Goal: Information Seeking & Learning: Find specific fact

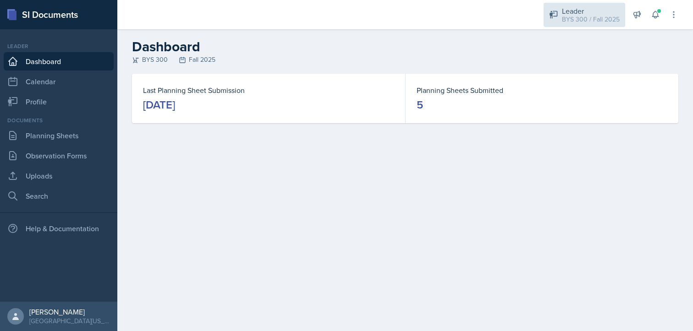
click at [580, 22] on div "BYS 300 / Fall 2025" at bounding box center [591, 20] width 58 height 10
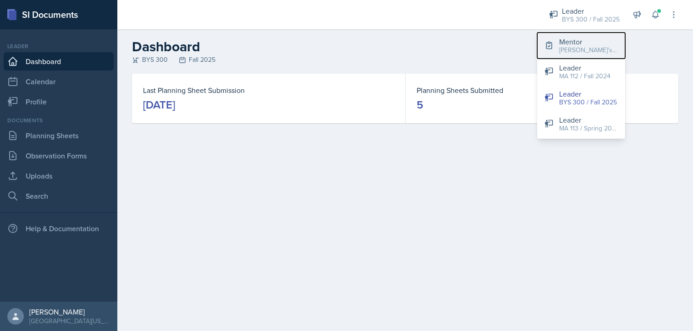
click at [582, 55] on button "Mentor [PERSON_NAME]'s Group / Fall 2025" at bounding box center [581, 46] width 88 height 26
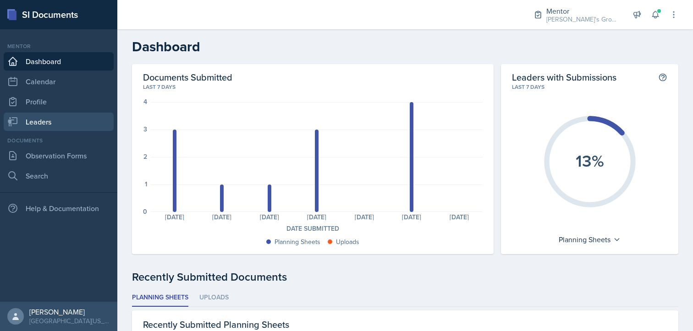
click at [60, 126] on link "Leaders" at bounding box center [59, 122] width 110 height 18
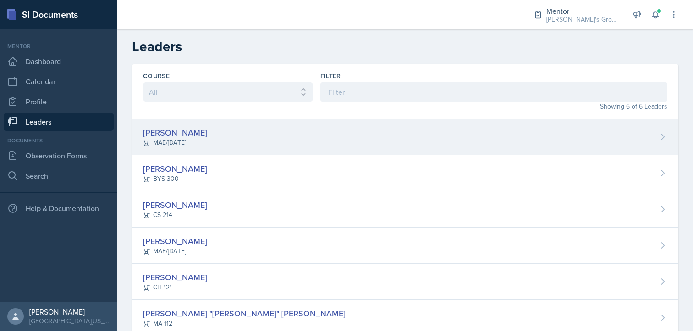
click at [219, 136] on div "[PERSON_NAME] MAE/[DATE]" at bounding box center [405, 137] width 546 height 36
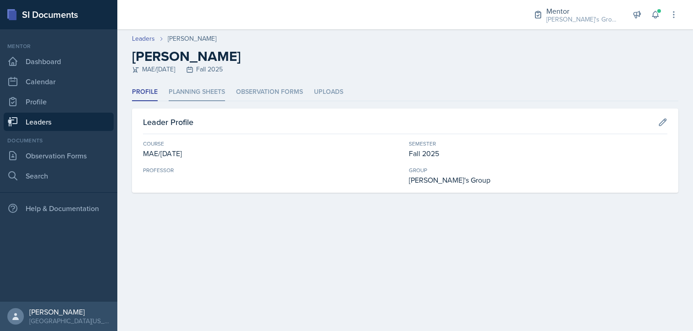
click at [214, 97] on li "Planning Sheets" at bounding box center [197, 92] width 56 height 18
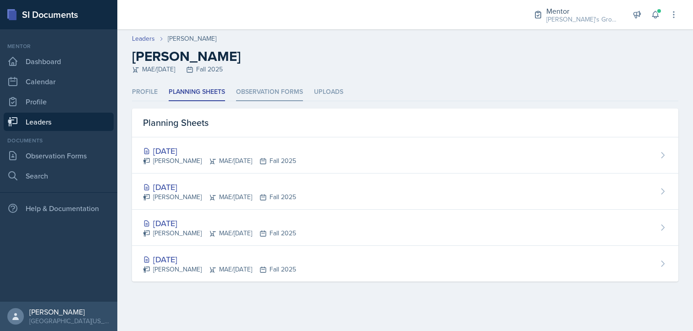
click at [267, 89] on li "Observation Forms" at bounding box center [269, 92] width 67 height 18
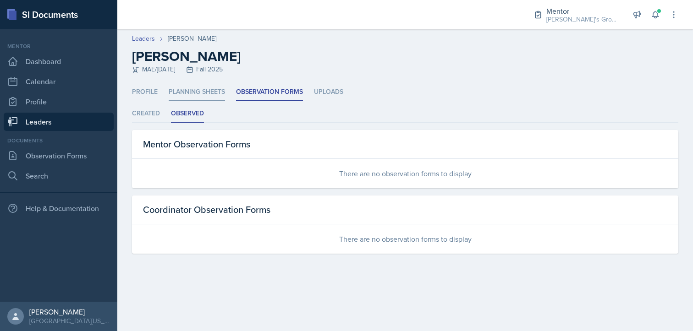
click at [205, 93] on li "Planning Sheets" at bounding box center [197, 92] width 56 height 18
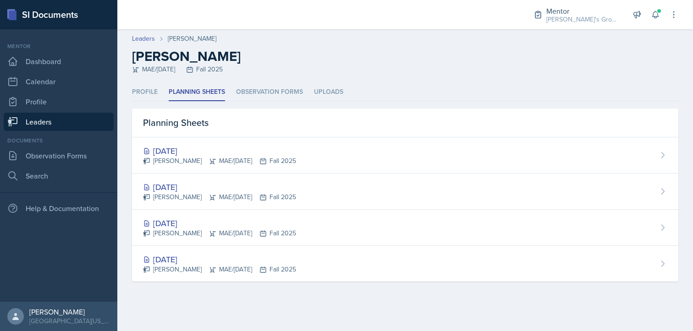
click at [417, 307] on main "Leaders [PERSON_NAME] [PERSON_NAME] [PERSON_NAME]/[DATE] Fall 2025 Profile Plan…" at bounding box center [405, 180] width 576 height 302
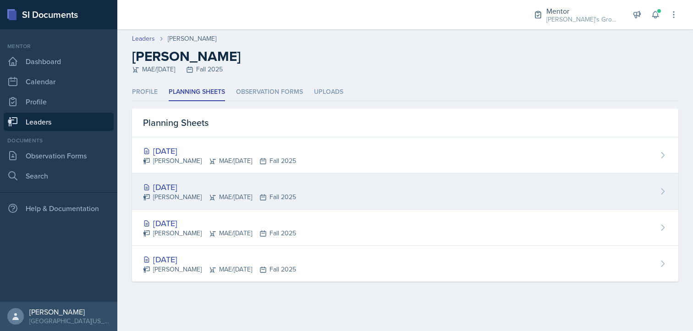
click at [265, 182] on div "[DATE]" at bounding box center [219, 187] width 153 height 12
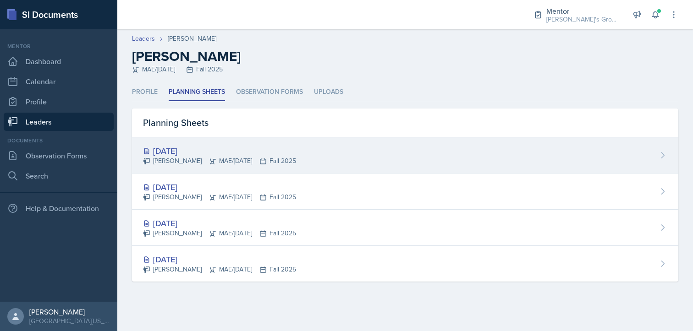
click at [248, 154] on div "[DATE]" at bounding box center [219, 151] width 153 height 12
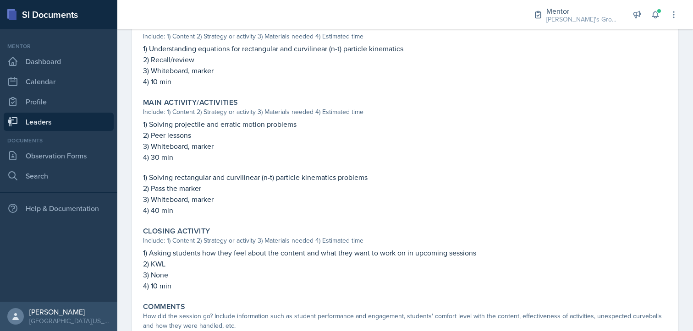
scroll to position [402, 0]
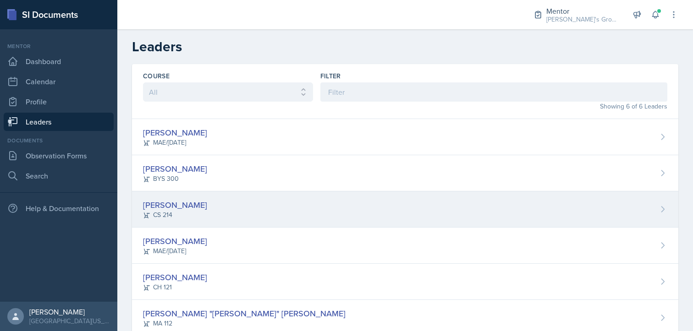
click at [251, 209] on div "[PERSON_NAME] CS 214" at bounding box center [405, 210] width 546 height 36
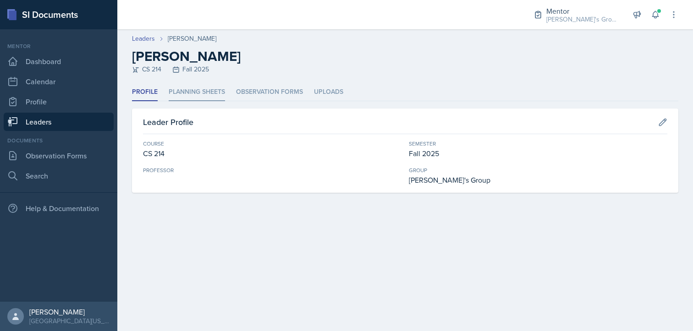
click at [194, 91] on li "Planning Sheets" at bounding box center [197, 92] width 56 height 18
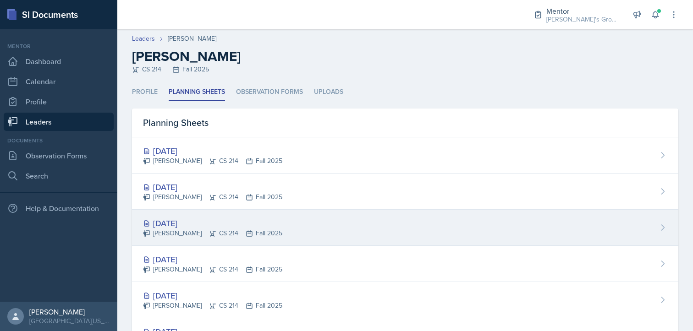
click at [210, 225] on div "[DATE]" at bounding box center [212, 223] width 139 height 12
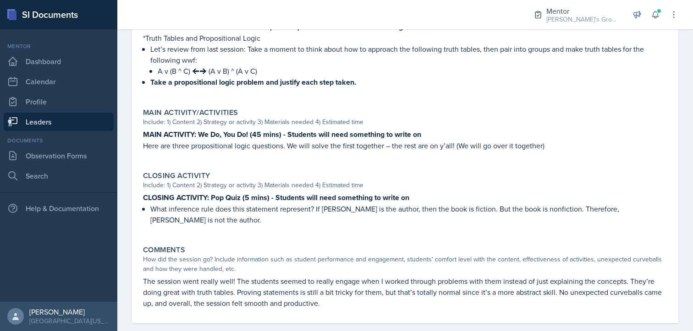
scroll to position [331, 0]
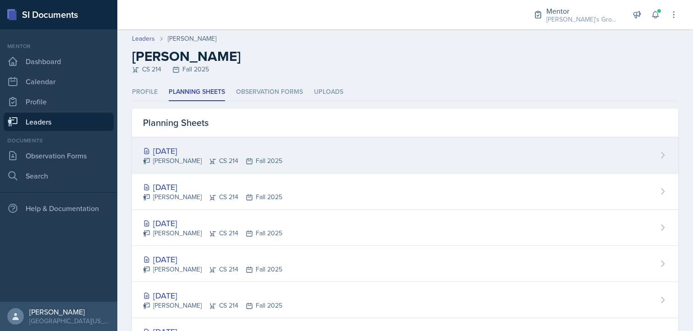
scroll to position [44, 0]
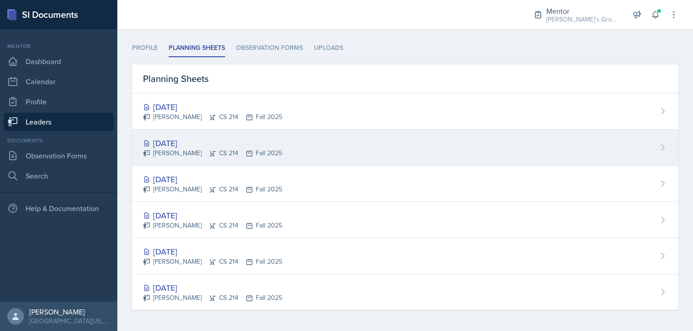
click at [200, 154] on div "[PERSON_NAME] CS 214 Fall 2025" at bounding box center [212, 153] width 139 height 10
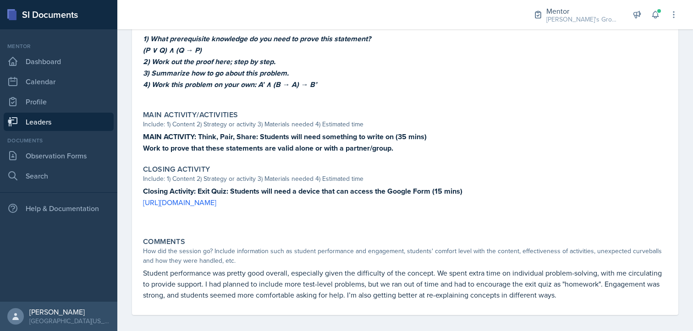
scroll to position [353, 0]
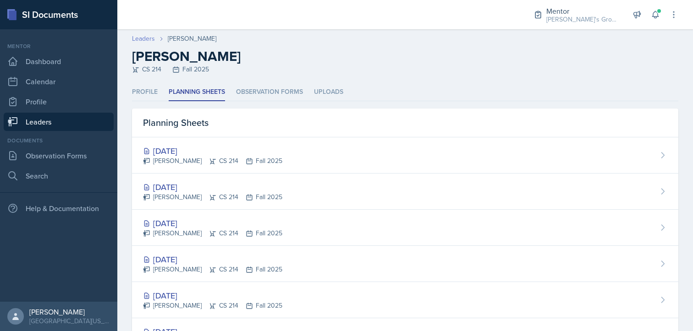
click at [144, 38] on link "Leaders" at bounding box center [143, 39] width 23 height 10
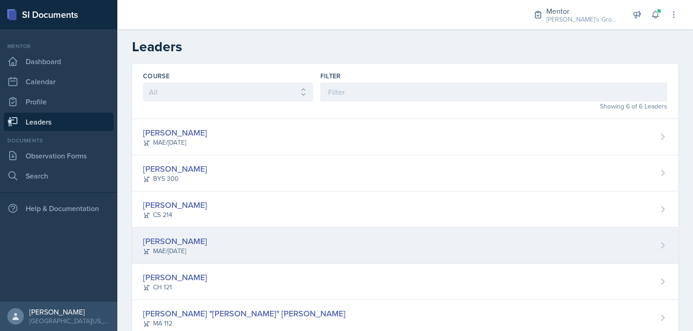
scroll to position [26, 0]
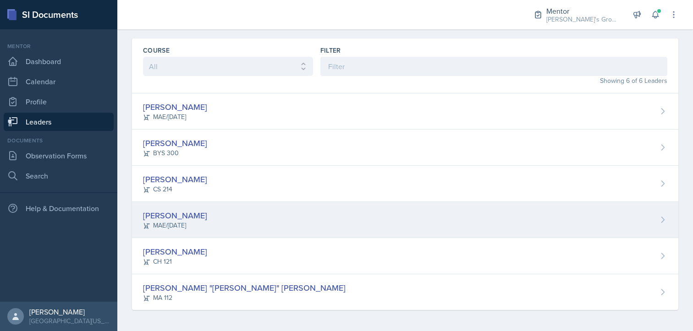
click at [222, 225] on div "[PERSON_NAME] [PERSON_NAME]/[DATE]" at bounding box center [405, 220] width 546 height 36
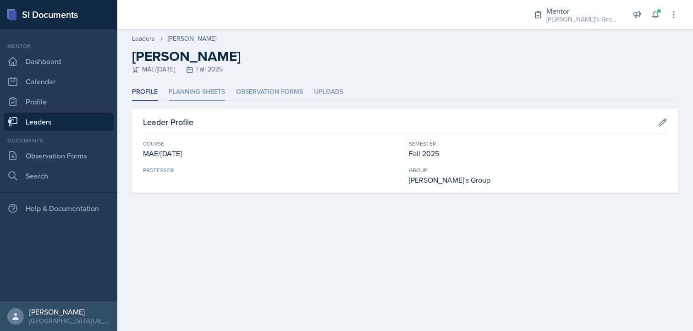
click at [216, 91] on li "Planning Sheets" at bounding box center [197, 92] width 56 height 18
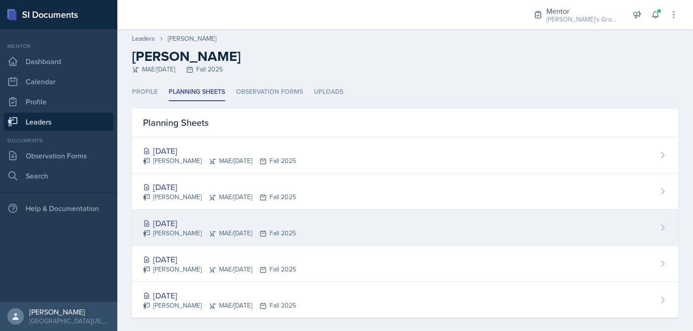
click at [244, 217] on div "[DATE]" at bounding box center [219, 223] width 153 height 12
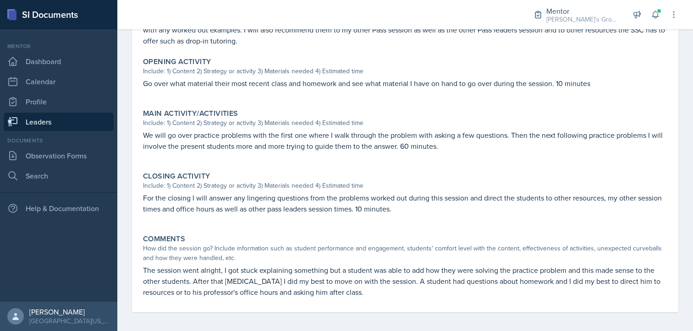
scroll to position [289, 0]
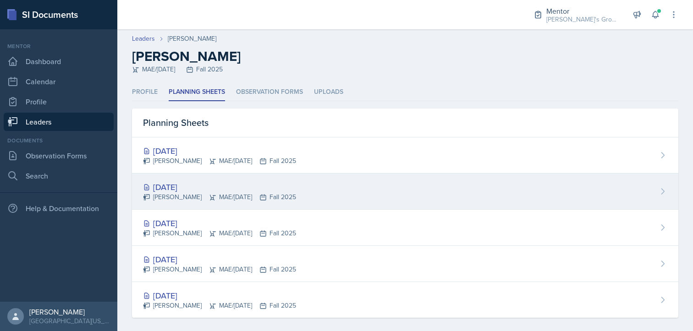
click at [170, 177] on div "[DATE] [PERSON_NAME] MAE/[DATE] Fall 2025" at bounding box center [405, 192] width 546 height 36
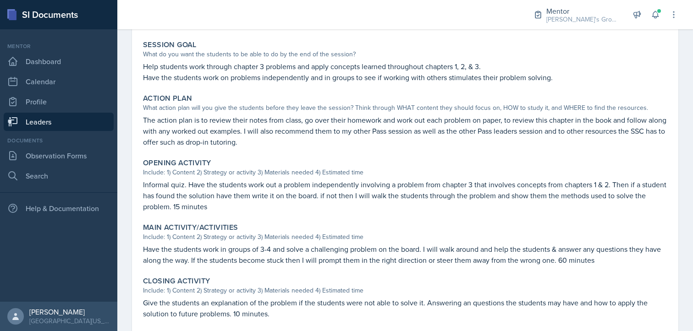
scroll to position [162, 0]
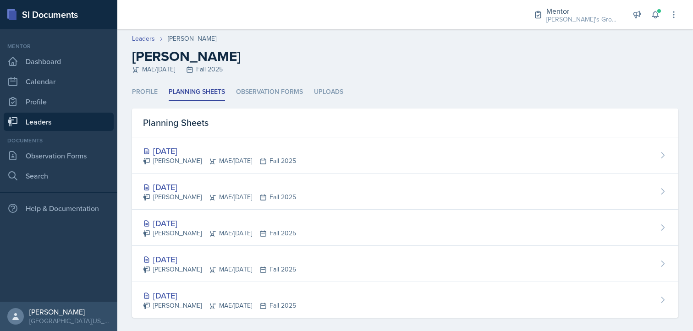
click at [104, 127] on link "Leaders" at bounding box center [59, 122] width 110 height 18
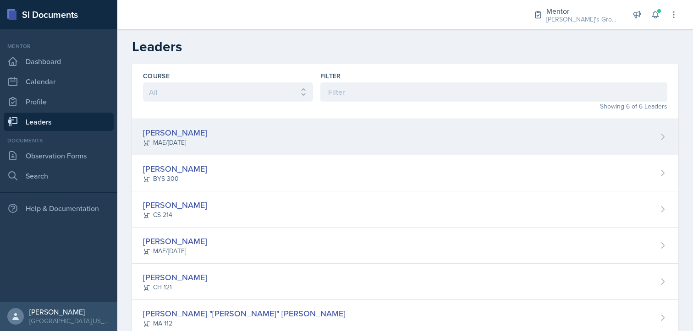
scroll to position [26, 0]
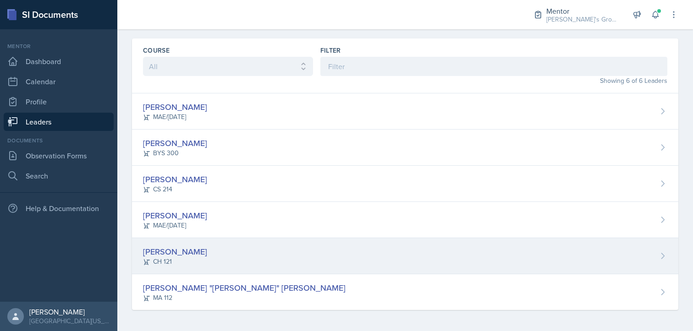
click at [189, 262] on div "CH 121" at bounding box center [175, 262] width 64 height 10
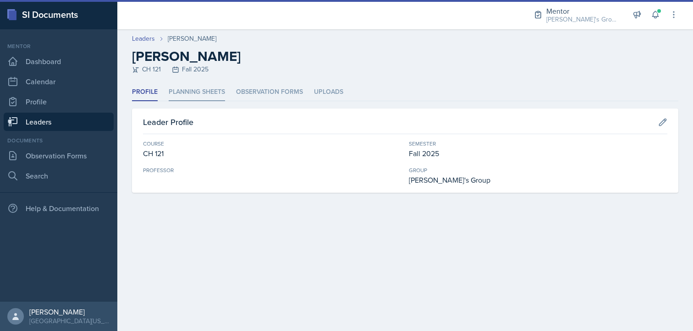
click at [201, 95] on li "Planning Sheets" at bounding box center [197, 92] width 56 height 18
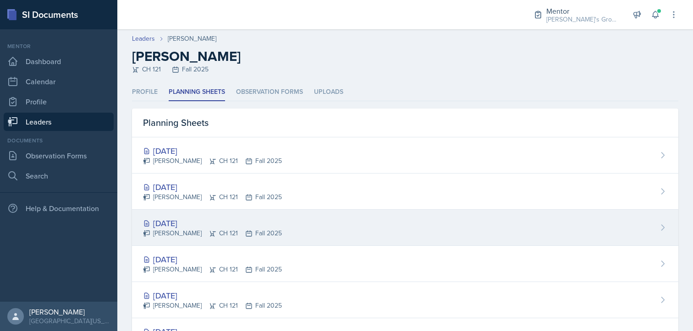
click at [213, 218] on div "[DATE]" at bounding box center [212, 223] width 139 height 12
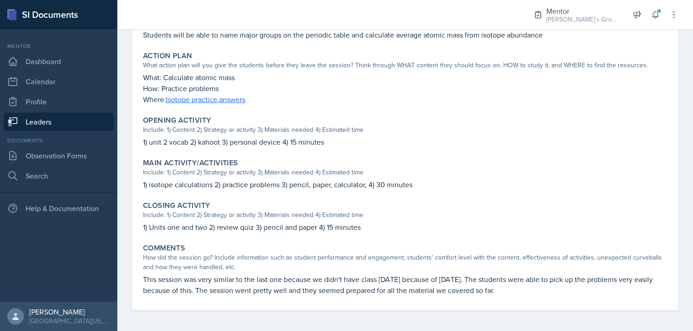
scroll to position [217, 0]
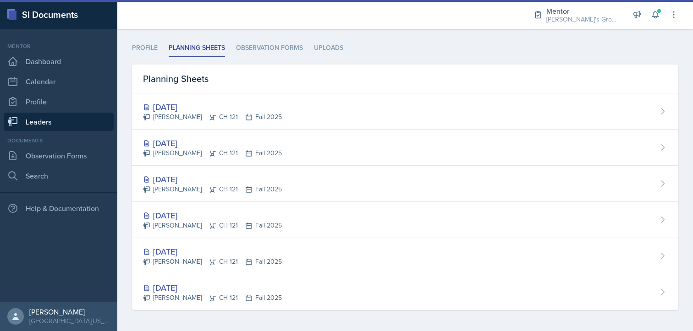
scroll to position [44, 0]
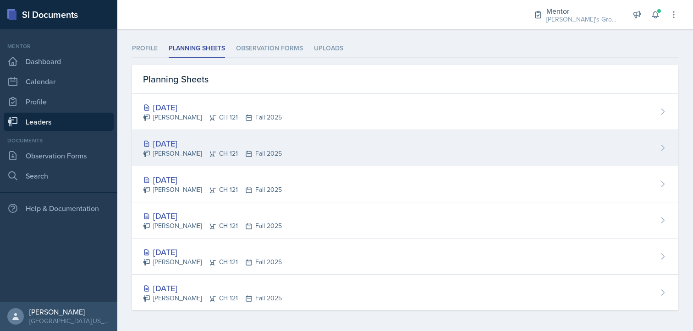
click at [258, 159] on div "[DATE] [PERSON_NAME] CH 121 Fall 2025" at bounding box center [405, 148] width 546 height 36
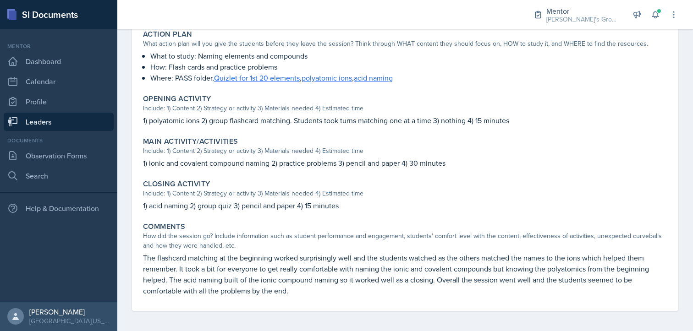
scroll to position [239, 0]
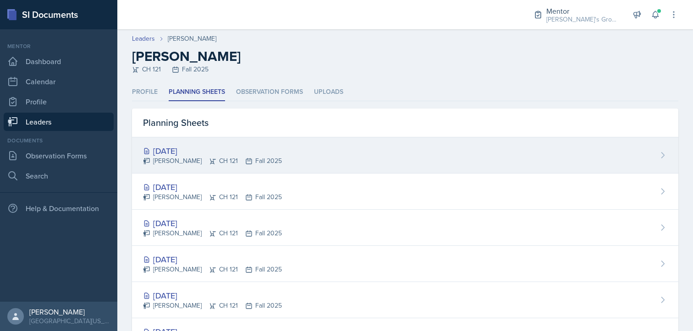
click at [210, 148] on div "[DATE]" at bounding box center [212, 151] width 139 height 12
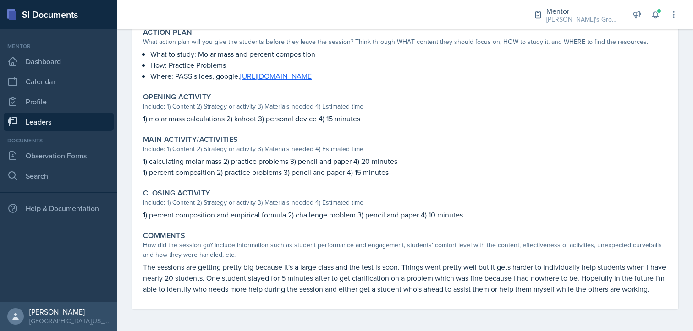
scroll to position [250, 0]
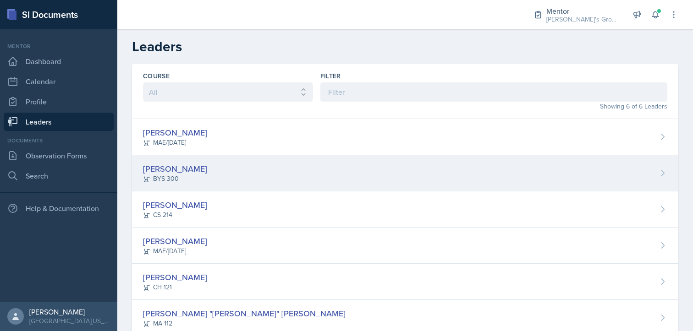
scroll to position [26, 0]
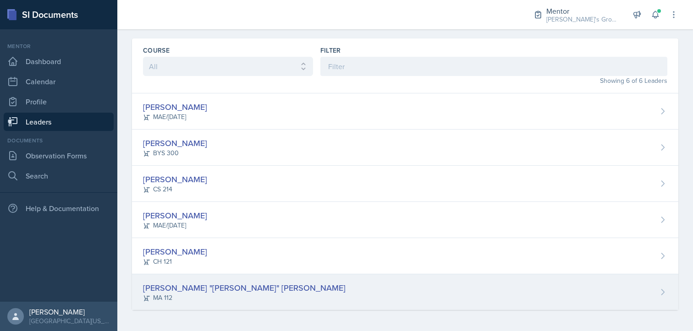
click at [220, 295] on div "MA 112" at bounding box center [244, 298] width 203 height 10
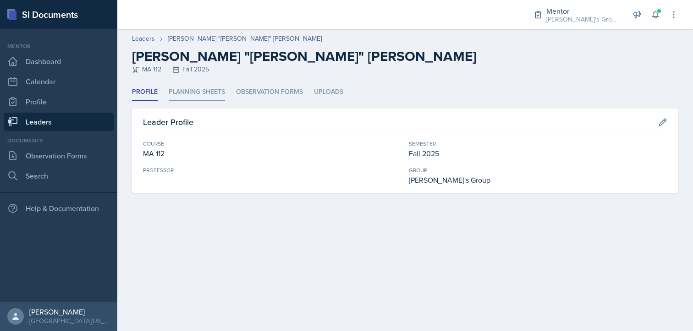
click at [202, 90] on li "Planning Sheets" at bounding box center [197, 92] width 56 height 18
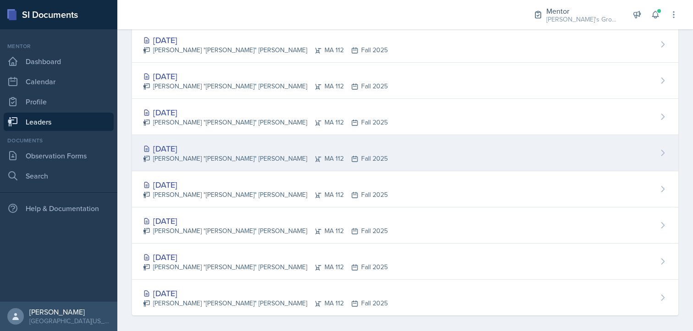
scroll to position [116, 0]
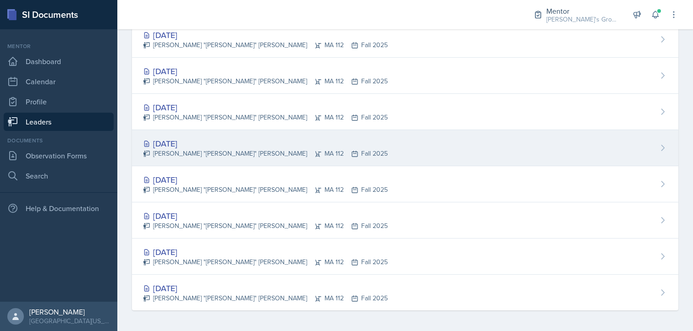
click at [249, 139] on div "[DATE]" at bounding box center [265, 143] width 245 height 12
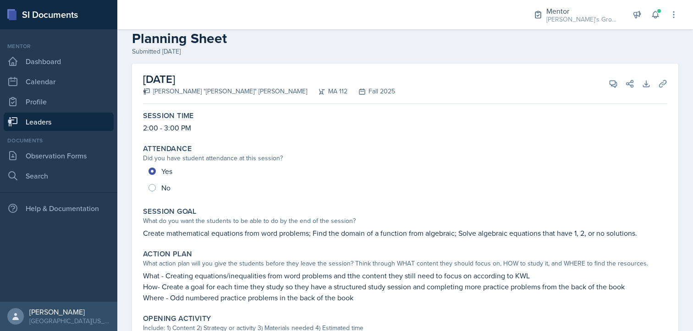
scroll to position [15, 0]
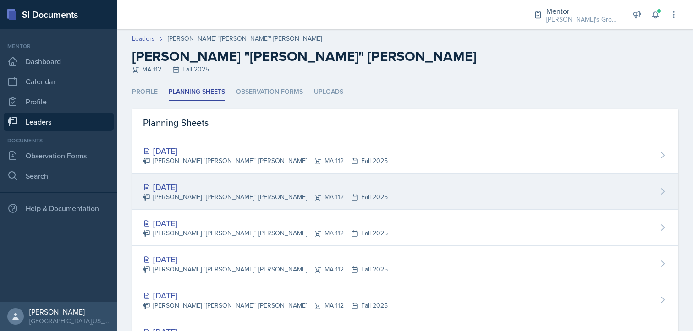
click at [321, 183] on div "[DATE] [PERSON_NAME] "[PERSON_NAME]" [PERSON_NAME] MA 112 Fall 2025" at bounding box center [405, 192] width 546 height 36
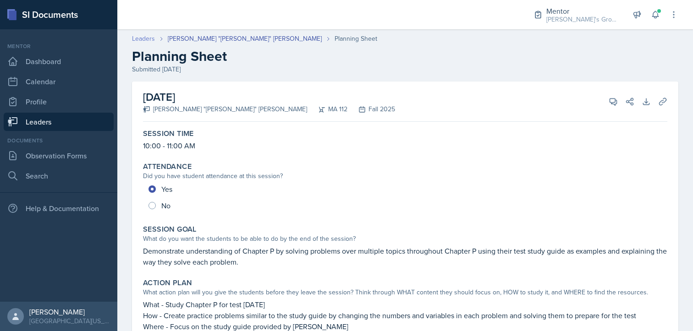
click at [141, 36] on link "Leaders" at bounding box center [143, 39] width 23 height 10
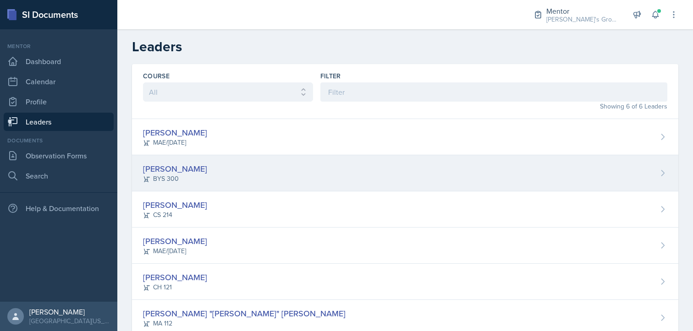
scroll to position [26, 0]
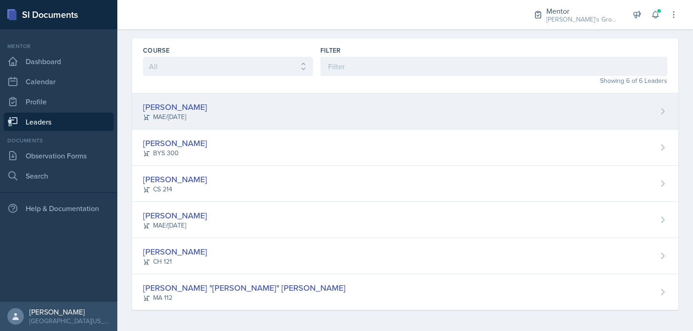
click at [267, 106] on div "[PERSON_NAME] MAE/[DATE]" at bounding box center [405, 111] width 546 height 36
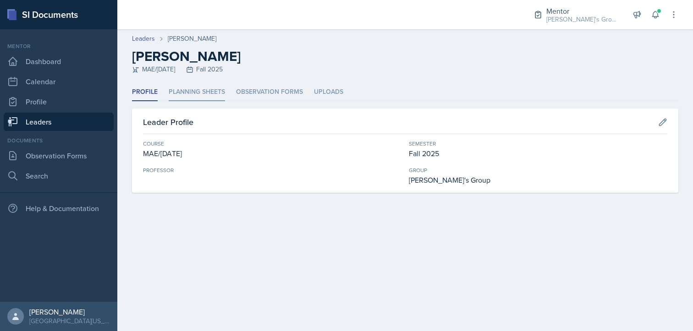
click at [195, 93] on li "Planning Sheets" at bounding box center [197, 92] width 56 height 18
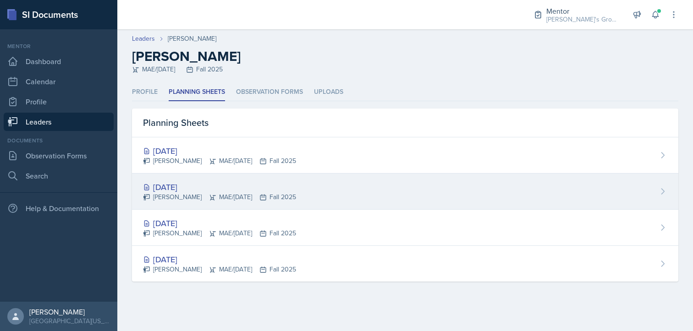
click at [374, 193] on div "[DATE] [PERSON_NAME] MAE/[DATE] Fall 2025" at bounding box center [405, 192] width 546 height 36
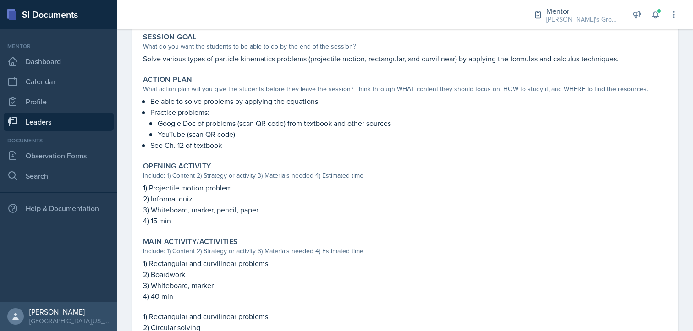
scroll to position [193, 0]
click at [81, 119] on link "Leaders" at bounding box center [59, 122] width 110 height 18
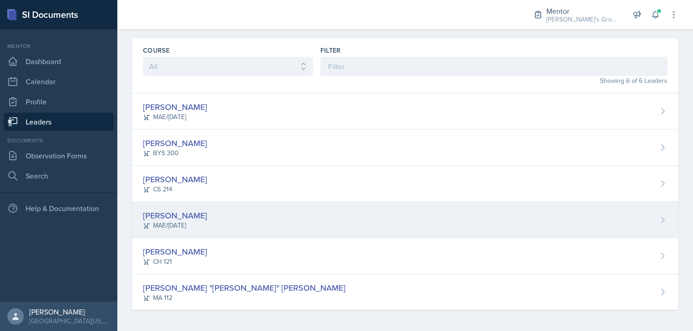
click at [199, 228] on div "[PERSON_NAME] [PERSON_NAME]/[DATE]" at bounding box center [405, 220] width 546 height 36
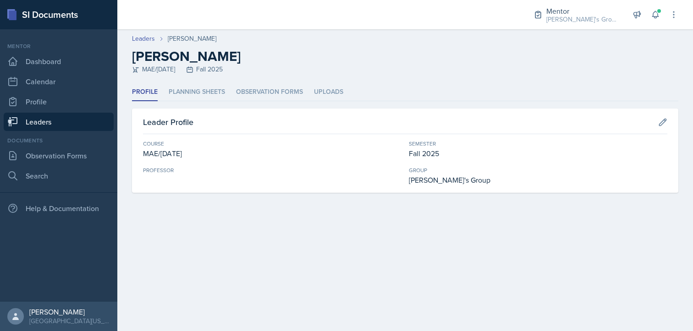
click at [226, 96] on ul "Profile Planning Sheets Observation Forms Uploads" at bounding box center [405, 92] width 546 height 18
click at [217, 95] on li "Planning Sheets" at bounding box center [197, 92] width 56 height 18
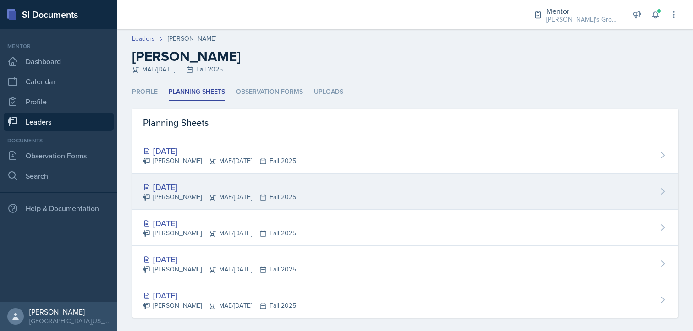
scroll to position [8, 0]
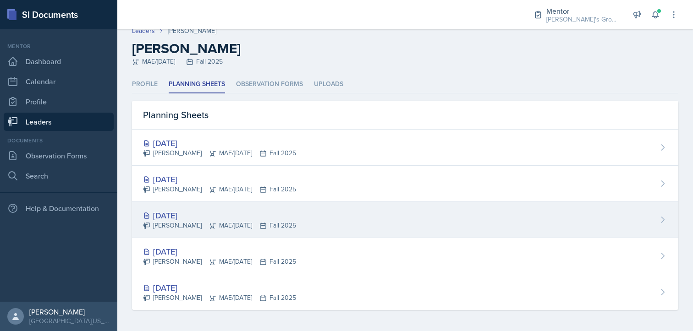
click at [232, 217] on div "[DATE]" at bounding box center [219, 215] width 153 height 12
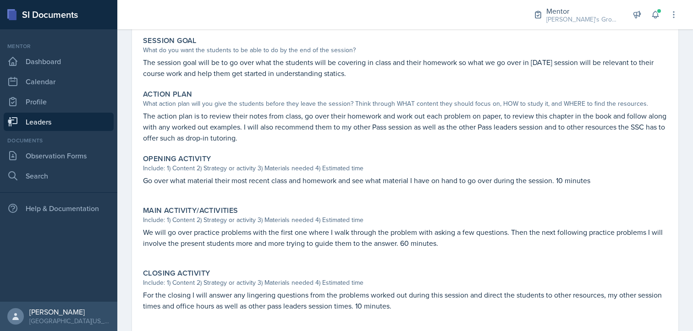
scroll to position [289, 0]
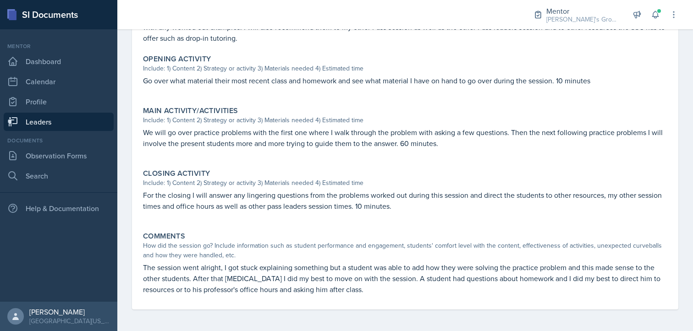
click at [74, 125] on link "Leaders" at bounding box center [59, 122] width 110 height 18
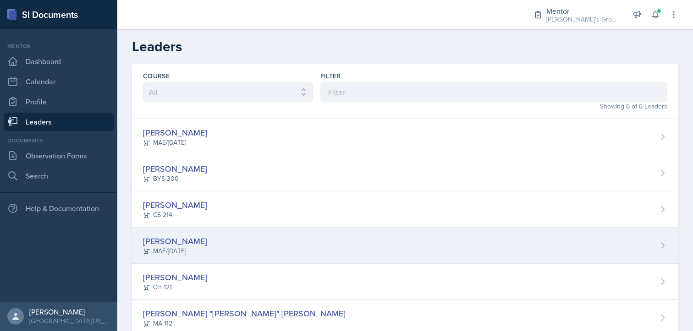
click at [385, 234] on div "[PERSON_NAME] [PERSON_NAME]/[DATE]" at bounding box center [405, 246] width 546 height 36
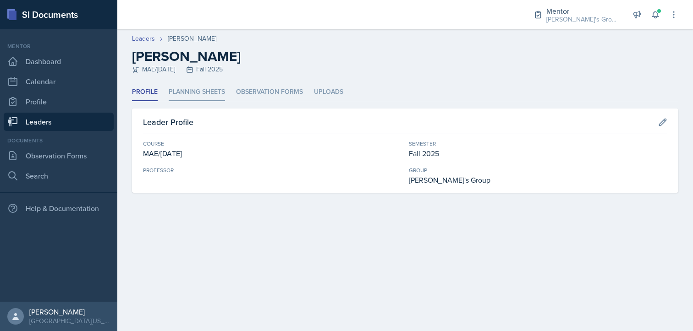
click at [195, 89] on li "Planning Sheets" at bounding box center [197, 92] width 56 height 18
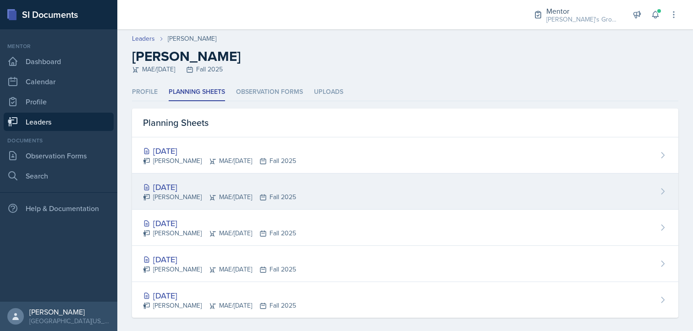
click at [256, 184] on div "[DATE]" at bounding box center [219, 187] width 153 height 12
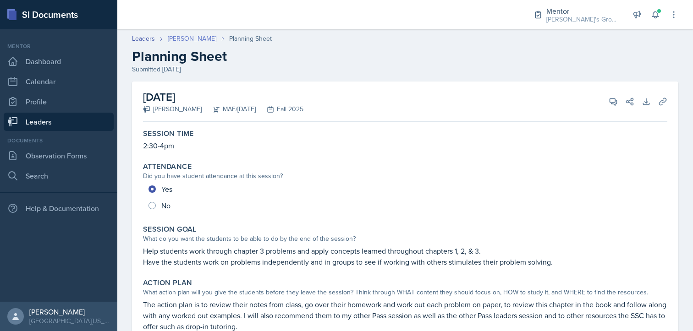
click at [172, 40] on link "[PERSON_NAME]" at bounding box center [192, 39] width 49 height 10
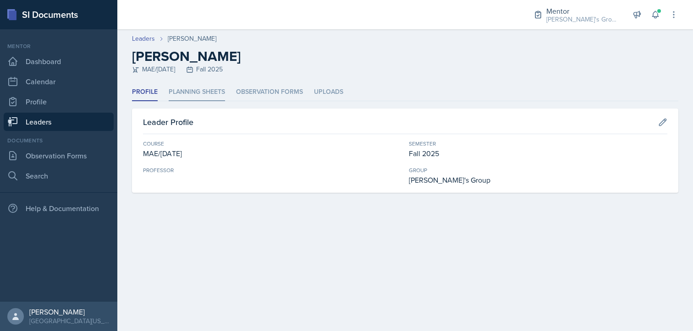
click at [196, 92] on li "Planning Sheets" at bounding box center [197, 92] width 56 height 18
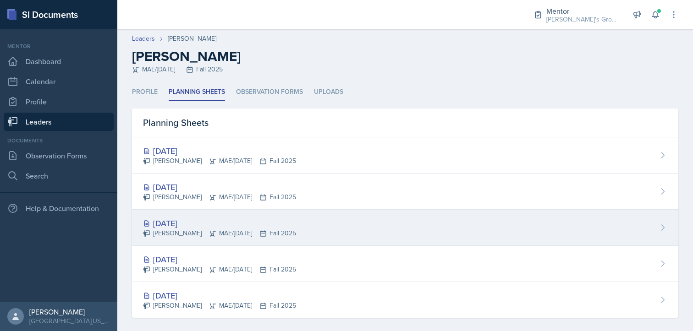
scroll to position [5, 0]
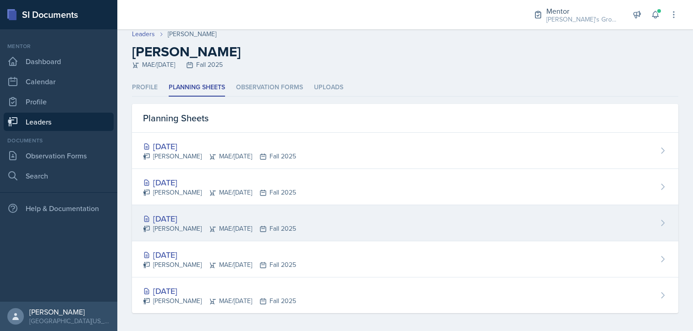
click at [275, 231] on div "[PERSON_NAME] MAE/[DATE] Fall 2025" at bounding box center [219, 229] width 153 height 10
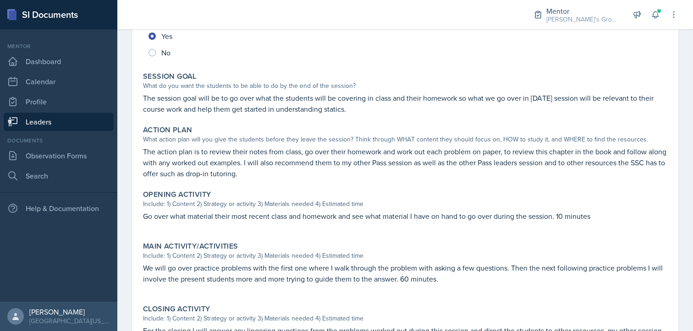
scroll to position [289, 0]
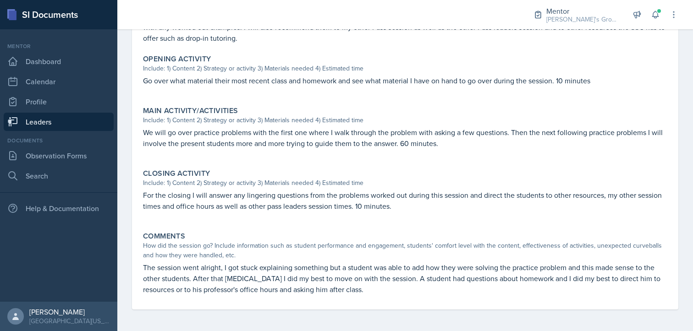
click at [81, 121] on link "Leaders" at bounding box center [59, 122] width 110 height 18
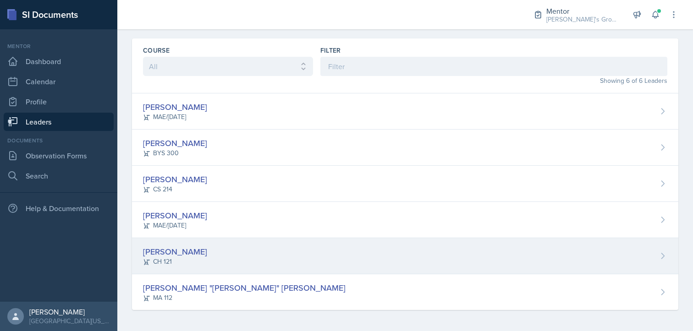
click at [300, 258] on div "[PERSON_NAME] CH 121" at bounding box center [405, 256] width 546 height 36
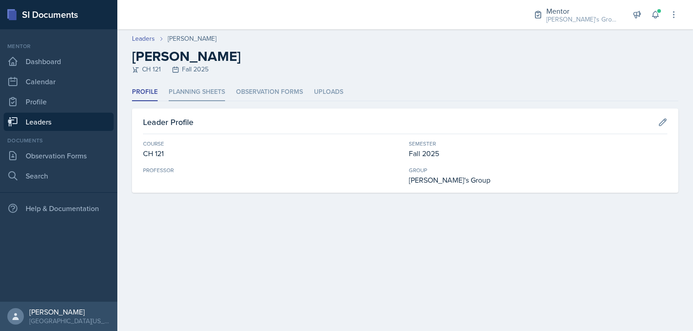
click at [223, 91] on li "Planning Sheets" at bounding box center [197, 92] width 56 height 18
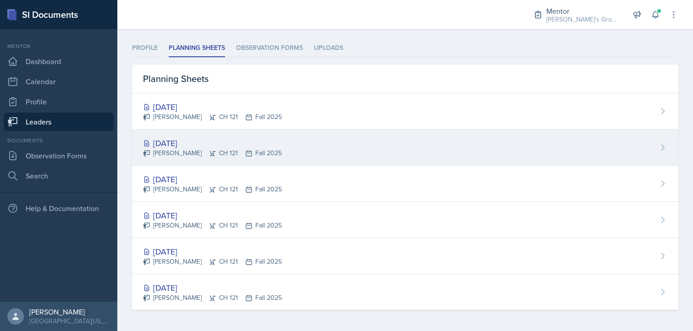
scroll to position [44, 0]
click at [297, 157] on div "[DATE] [PERSON_NAME] CH 121 Fall 2025" at bounding box center [405, 148] width 546 height 36
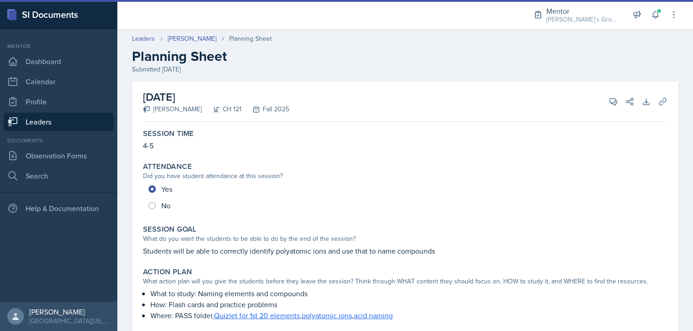
scroll to position [239, 0]
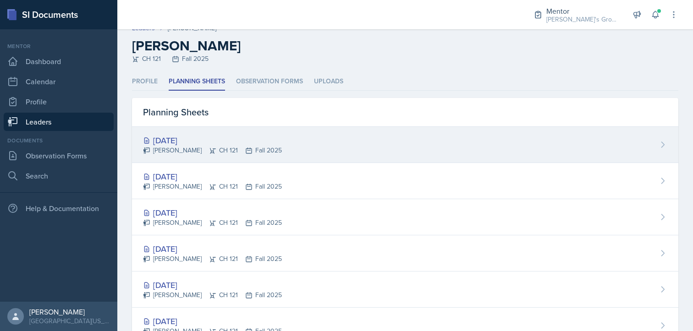
scroll to position [11, 0]
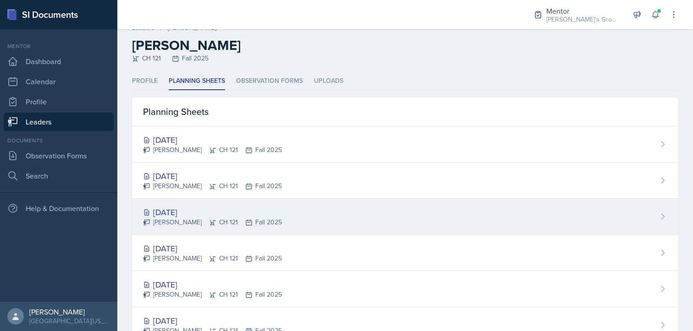
click at [220, 218] on div "[PERSON_NAME] CH 121 Fall 2025" at bounding box center [212, 223] width 139 height 10
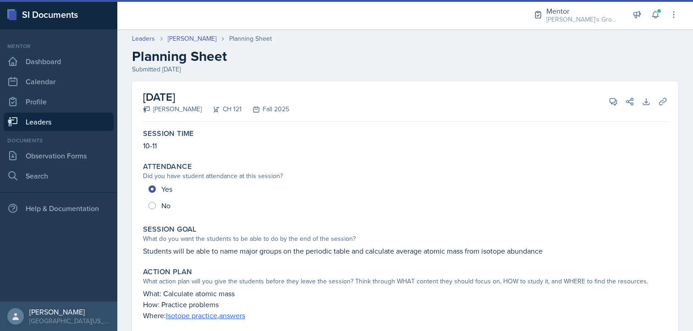
scroll to position [217, 0]
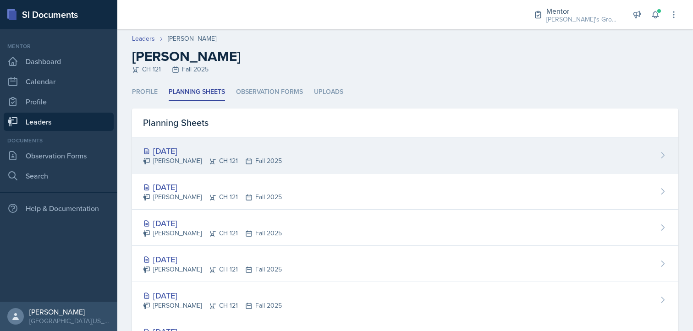
click at [224, 154] on div "[DATE]" at bounding box center [212, 151] width 139 height 12
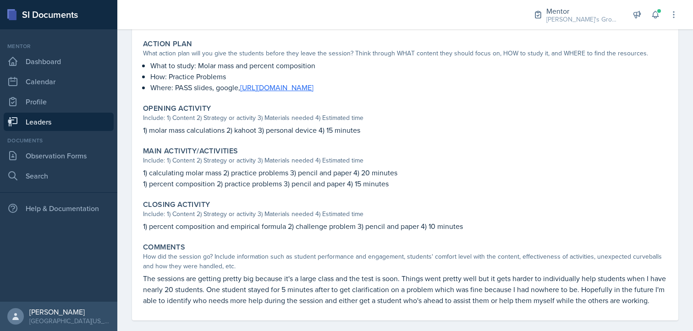
scroll to position [250, 0]
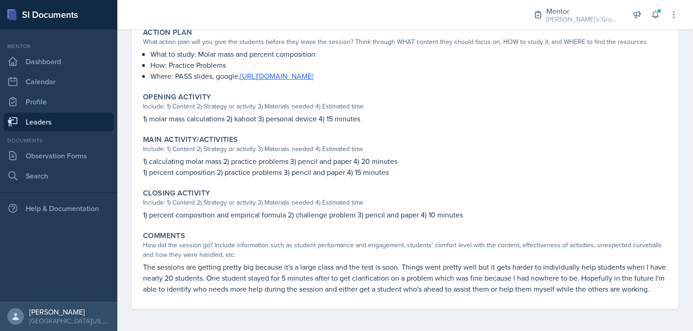
click at [75, 123] on link "Leaders" at bounding box center [59, 122] width 110 height 18
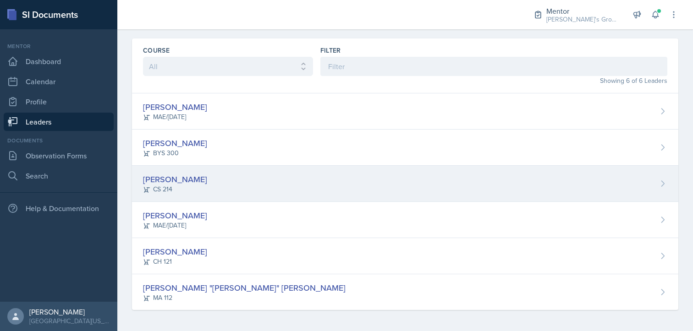
click at [242, 185] on div "[PERSON_NAME] CS 214" at bounding box center [405, 184] width 546 height 36
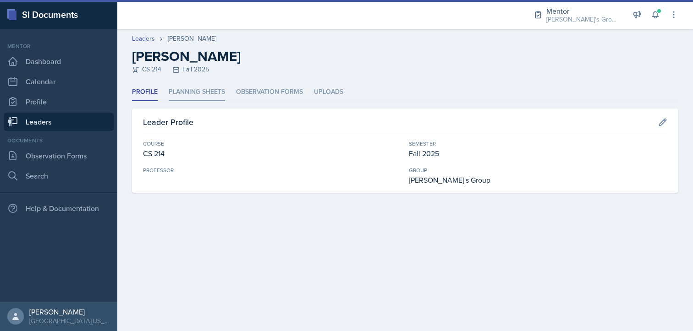
click at [187, 94] on li "Planning Sheets" at bounding box center [197, 92] width 56 height 18
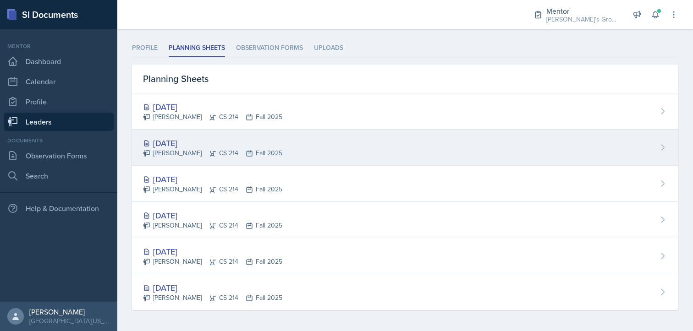
scroll to position [44, 0]
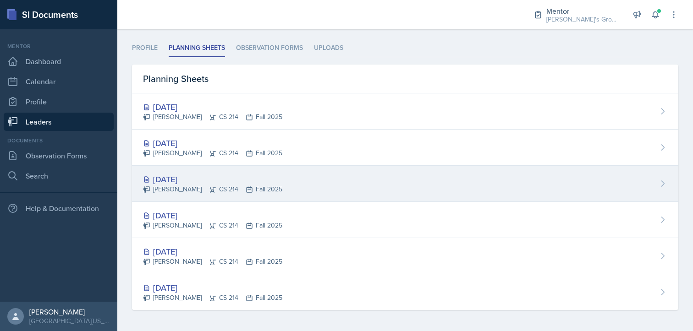
click at [192, 175] on div "[DATE]" at bounding box center [212, 179] width 139 height 12
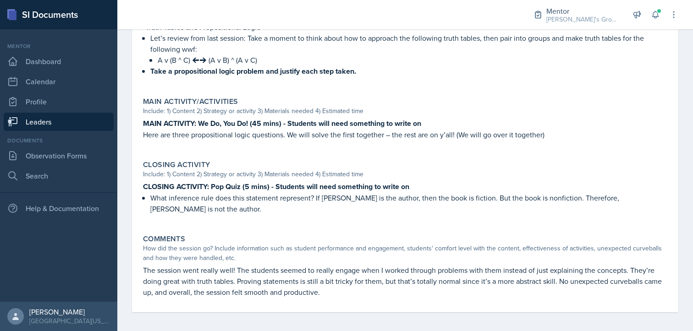
scroll to position [331, 0]
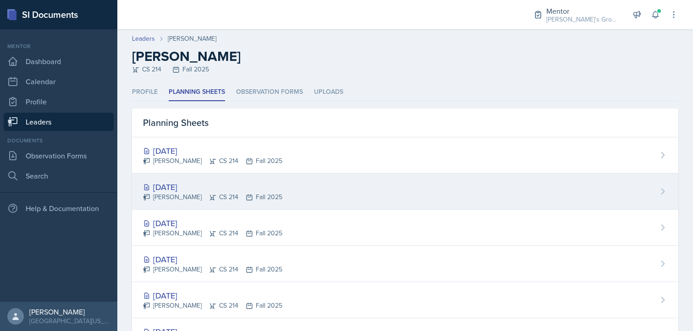
click at [194, 179] on div "[DATE] [PERSON_NAME] CS 214 Fall 2025" at bounding box center [405, 192] width 546 height 36
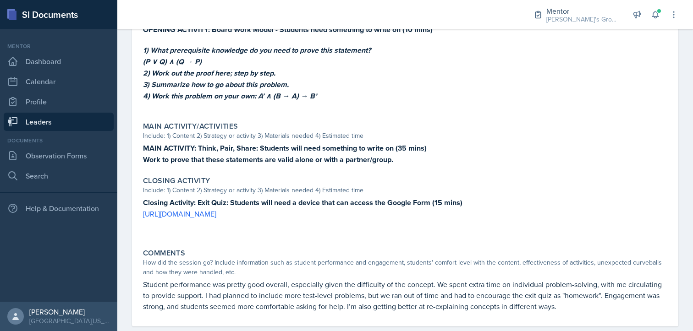
scroll to position [353, 0]
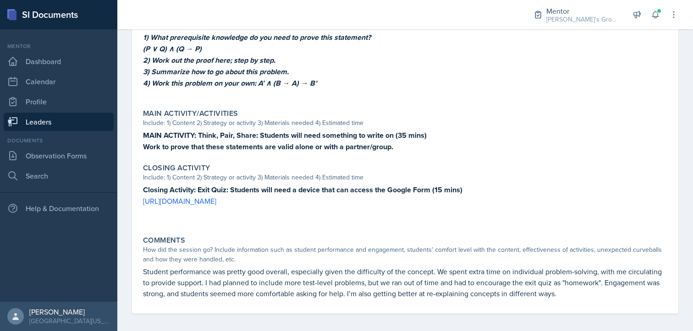
click at [64, 123] on link "Leaders" at bounding box center [59, 122] width 110 height 18
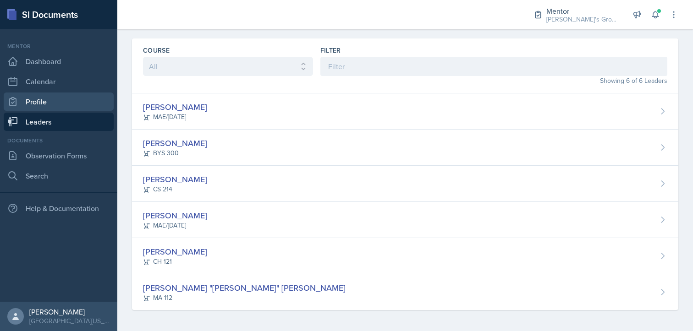
click at [61, 99] on link "Profile" at bounding box center [59, 102] width 110 height 18
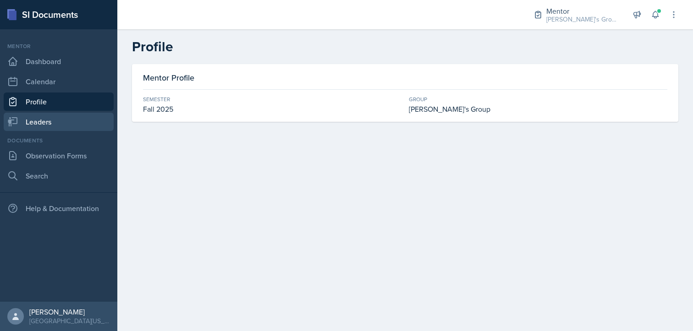
click at [59, 124] on link "Leaders" at bounding box center [59, 122] width 110 height 18
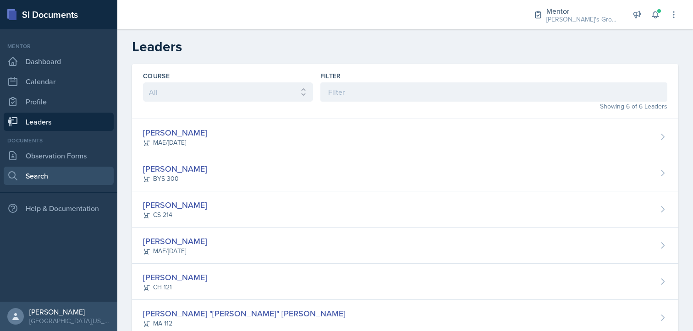
click at [23, 179] on link "Search" at bounding box center [59, 176] width 110 height 18
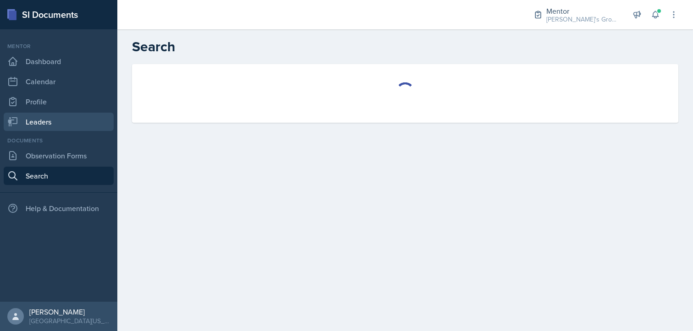
select select "all"
select select "1"
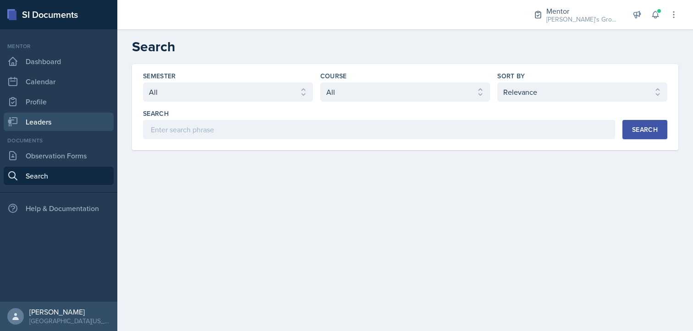
click at [55, 126] on link "Leaders" at bounding box center [59, 122] width 110 height 18
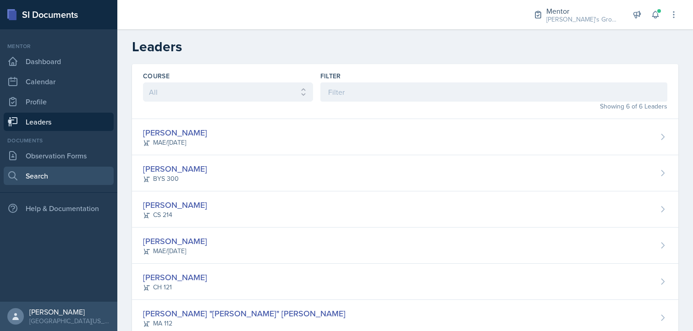
click at [55, 172] on link "Search" at bounding box center [59, 176] width 110 height 18
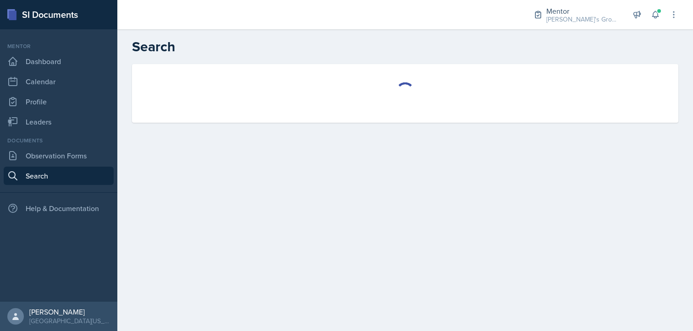
select select "all"
select select "1"
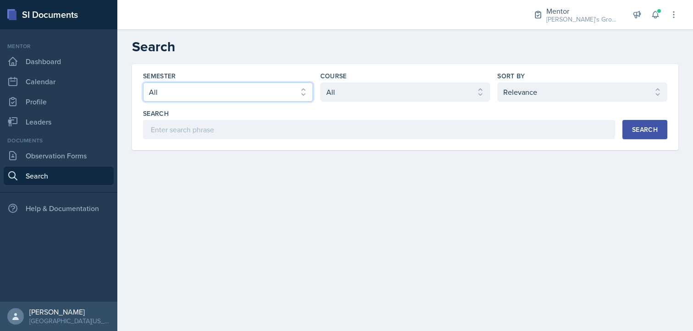
click at [211, 93] on select "Select semester All Fall 2025 Spring 2025 Fall 2024 Spring 2024 Fall 2023 Sprin…" at bounding box center [228, 91] width 170 height 19
select select "19fb88f7-c89b-4031-b5a0-458fd49807a1"
click at [143, 82] on select "Select semester All Fall 2025 Spring 2025 Fall 2024 Spring 2024 Fall 2023 Sprin…" at bounding box center [228, 91] width 170 height 19
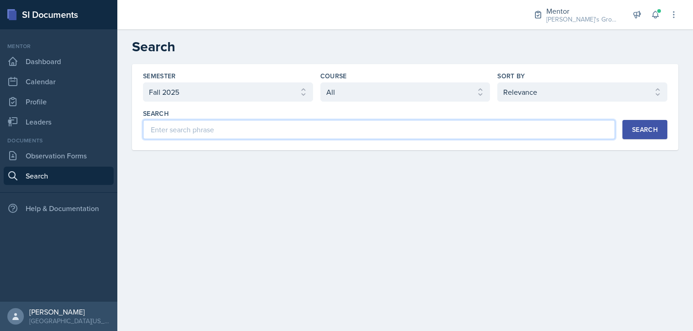
click at [339, 128] on input at bounding box center [379, 129] width 472 height 19
type input "[PERSON_NAME]"
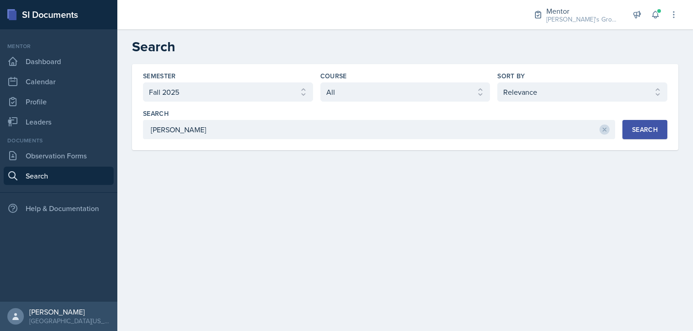
click at [636, 124] on button "Search" at bounding box center [644, 129] width 45 height 19
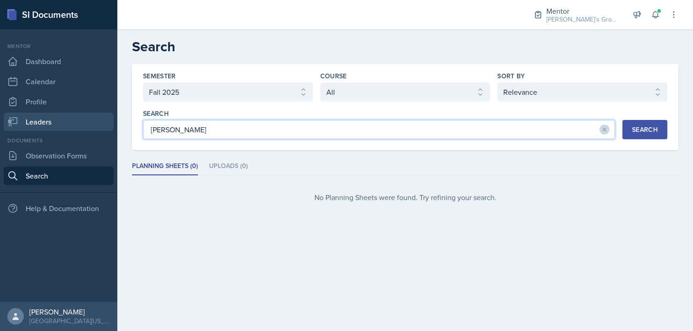
drag, startPoint x: 260, startPoint y: 126, endPoint x: 104, endPoint y: 130, distance: 156.3
click at [104, 130] on div "SI Documents Mentor Dashboard Calendar Profile Leaders Documents Observation Fo…" at bounding box center [346, 165] width 693 height 331
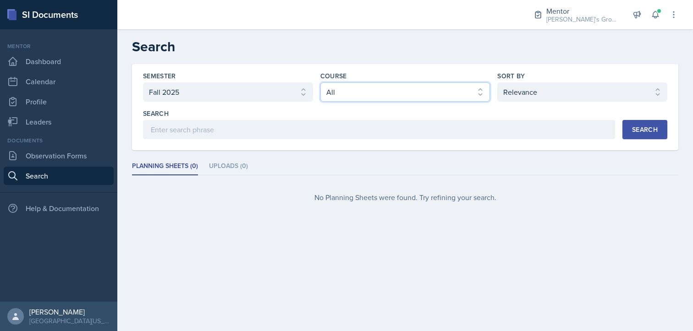
click at [367, 97] on select "Select course All ACC 211 ACC 212 ACC 307 BYS 119 BYS 215 BYS 300 CH 101 CH 121…" at bounding box center [405, 91] width 170 height 19
select select "f8d01100-7420-4830-ae10-cca8828692fd"
click at [320, 82] on select "Select course All ACC 211 ACC 212 ACC 307 BYS 119 BYS 215 BYS 300 CH 101 CH 121…" at bounding box center [405, 91] width 170 height 19
click at [644, 126] on div "Search" at bounding box center [645, 129] width 26 height 7
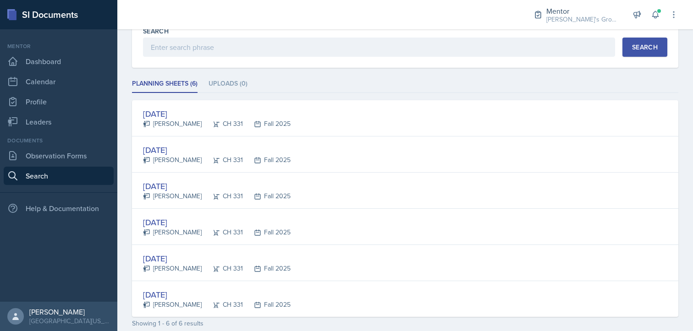
scroll to position [92, 0]
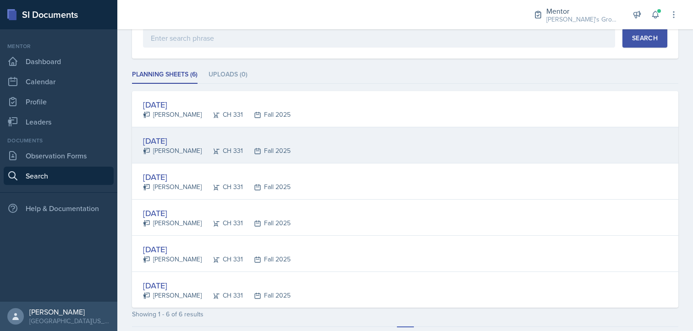
click at [279, 148] on div "Fall 2025" at bounding box center [267, 151] width 48 height 10
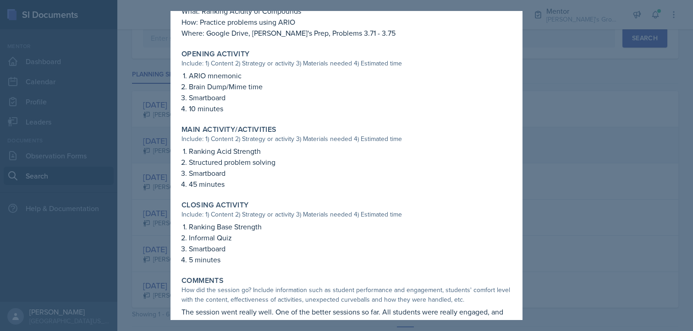
scroll to position [310, 0]
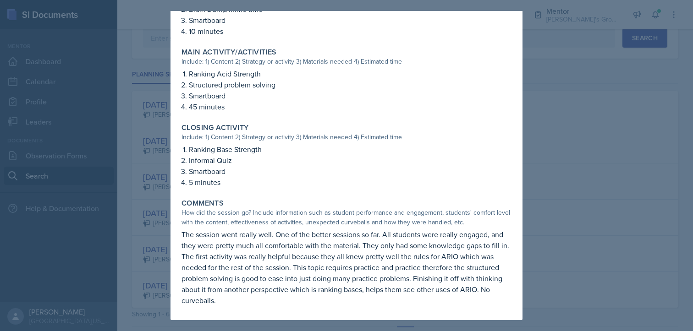
click at [603, 155] on div at bounding box center [346, 165] width 693 height 331
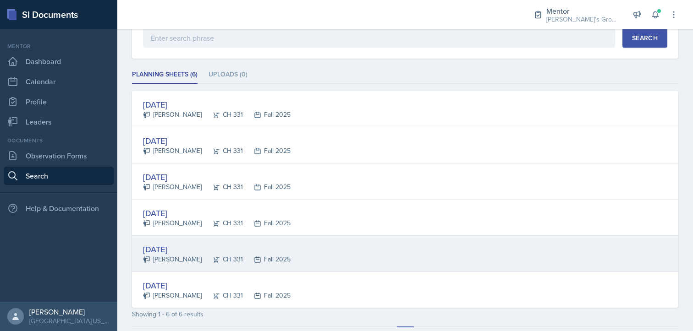
click at [421, 245] on div "[DATE] [PERSON_NAME] CH 331 Fall 2025" at bounding box center [405, 254] width 546 height 36
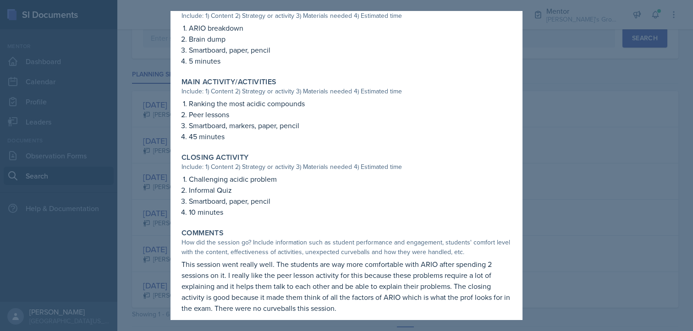
scroll to position [288, 0]
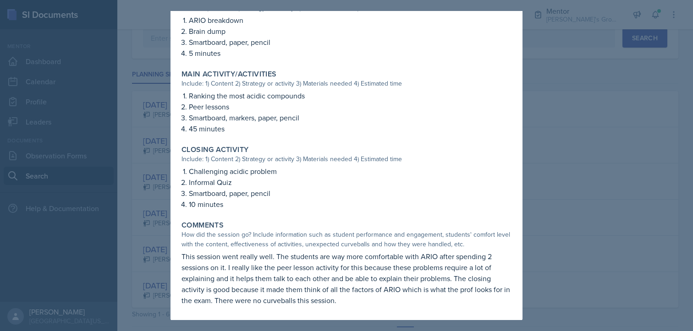
click at [561, 190] on div at bounding box center [346, 165] width 693 height 331
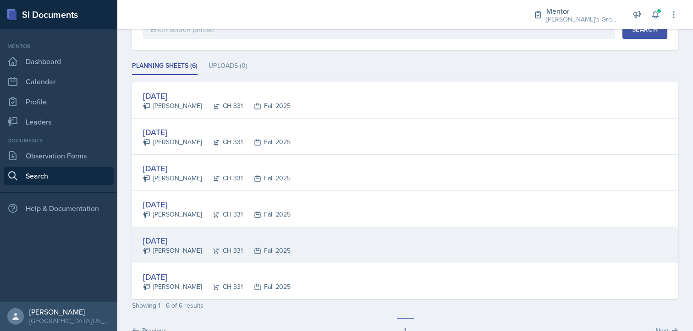
scroll to position [101, 0]
click at [327, 229] on div "[DATE] [PERSON_NAME] CH 331 Fall 2025" at bounding box center [405, 245] width 546 height 36
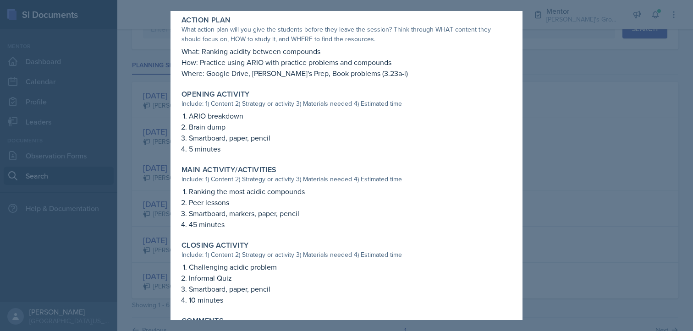
scroll to position [196, 0]
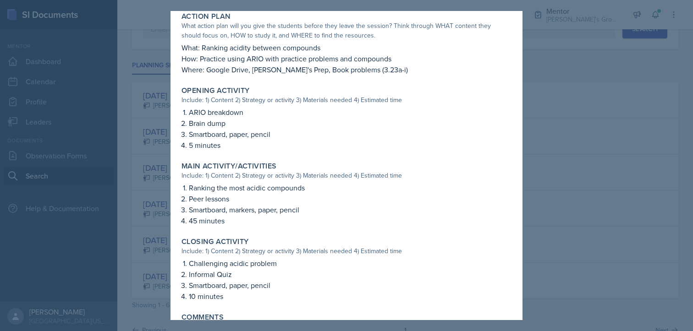
click at [598, 192] on div at bounding box center [346, 165] width 693 height 331
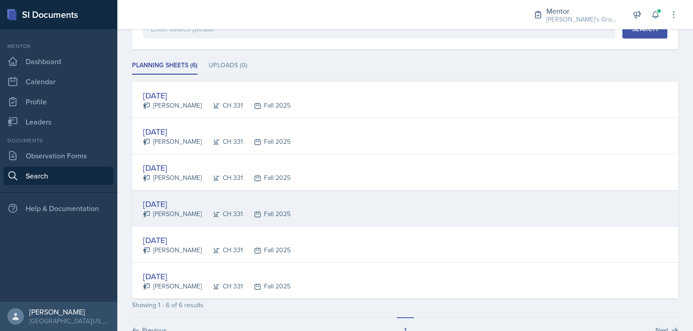
click at [513, 211] on div "[DATE] [PERSON_NAME] CH 331 Fall 2025" at bounding box center [405, 209] width 546 height 36
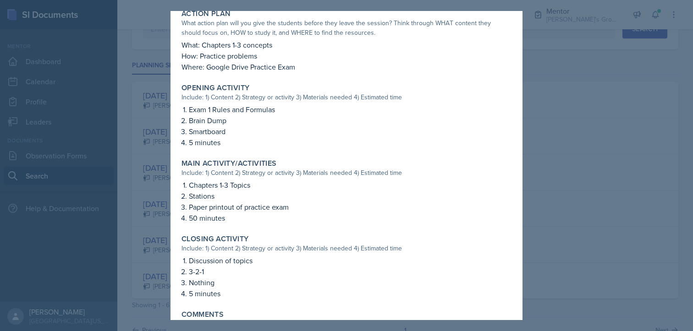
scroll to position [187, 0]
click at [583, 86] on div at bounding box center [346, 165] width 693 height 331
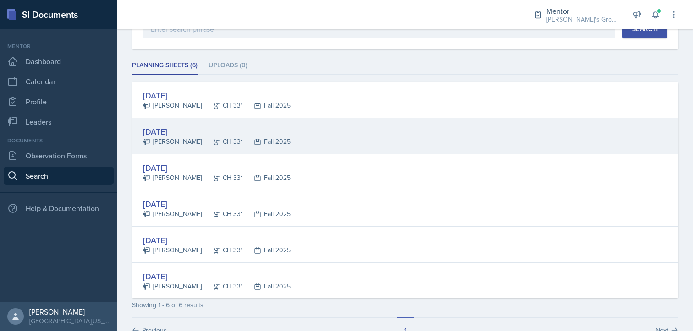
click at [340, 132] on div "[DATE] [PERSON_NAME] CH 331 Fall 2025" at bounding box center [405, 136] width 546 height 36
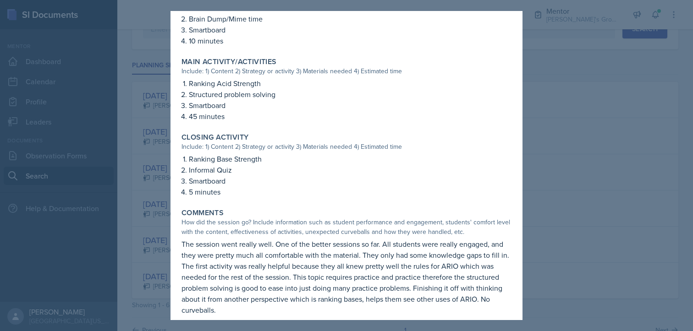
scroll to position [301, 0]
click at [541, 132] on div at bounding box center [346, 165] width 693 height 331
